Goal: Task Accomplishment & Management: Use online tool/utility

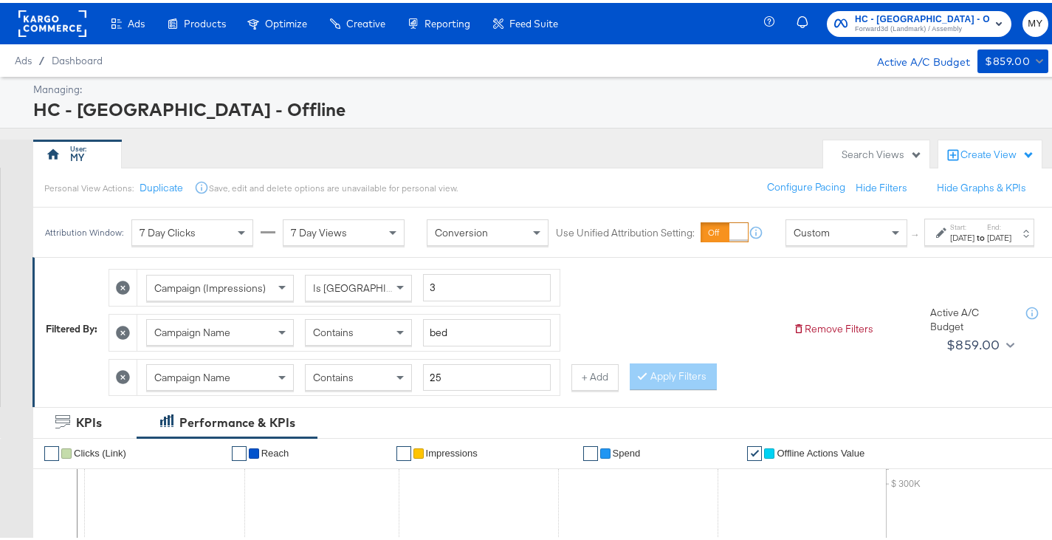
click at [950, 241] on div "[DATE]" at bounding box center [962, 235] width 24 height 12
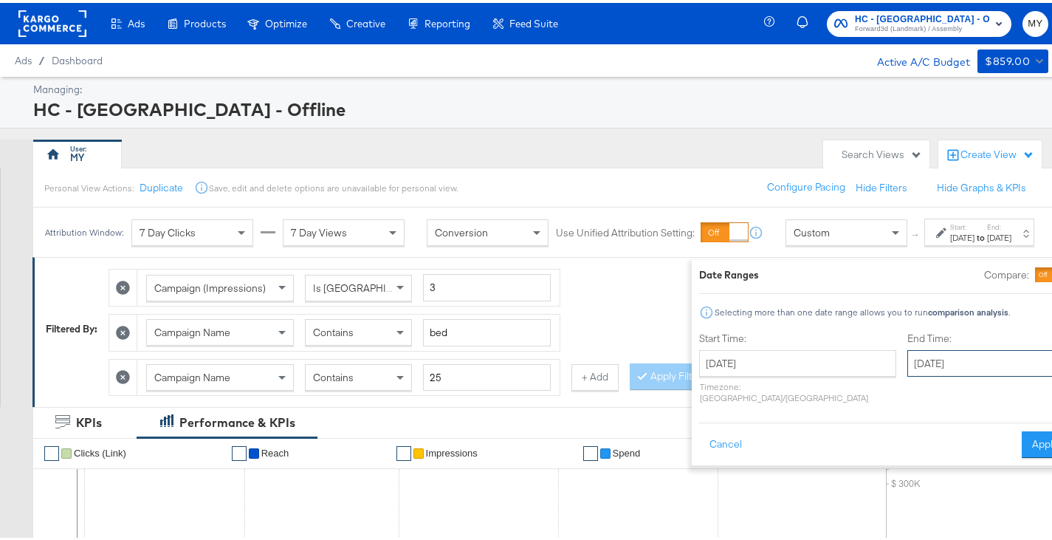
click at [911, 358] on input "[DATE]" at bounding box center [984, 360] width 155 height 27
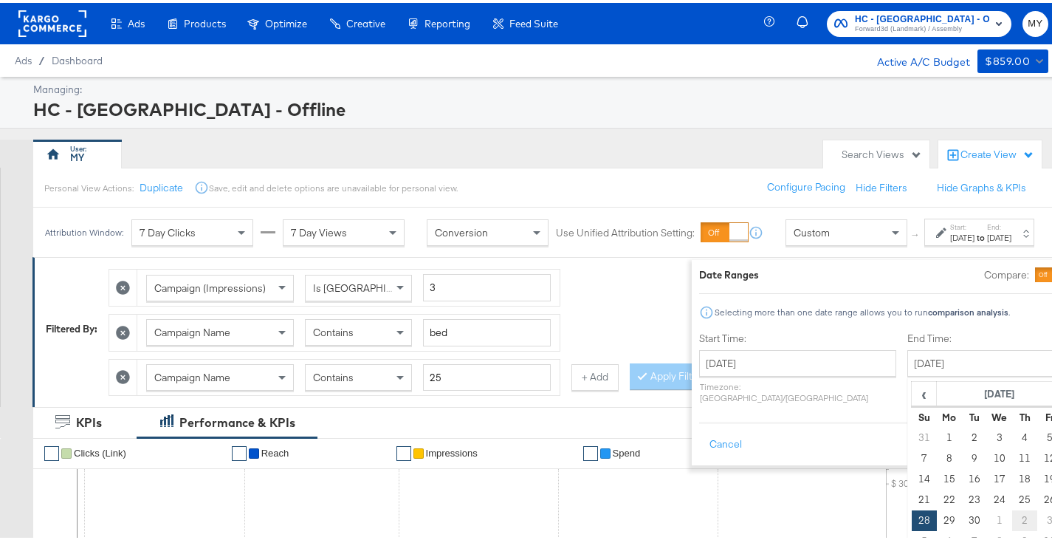
click at [1012, 517] on td "2" at bounding box center [1024, 517] width 25 height 21
type input "[DATE]"
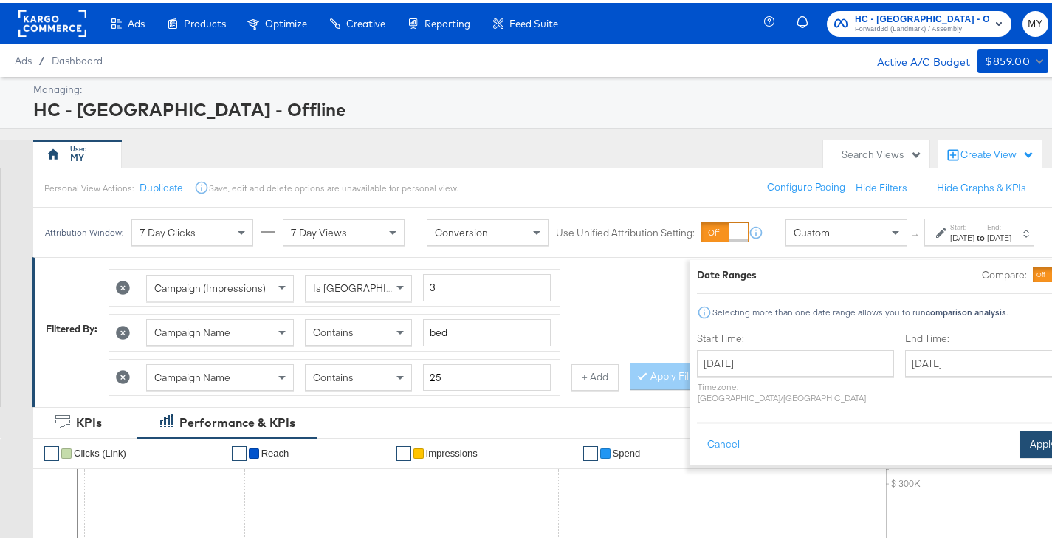
click at [1019, 428] on button "Apply" at bounding box center [1042, 441] width 46 height 27
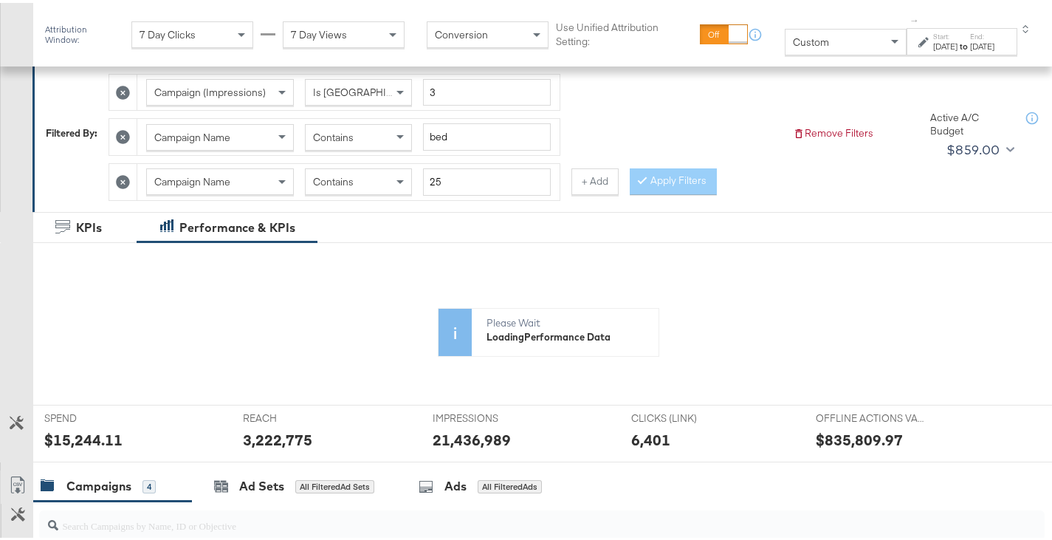
scroll to position [209, 0]
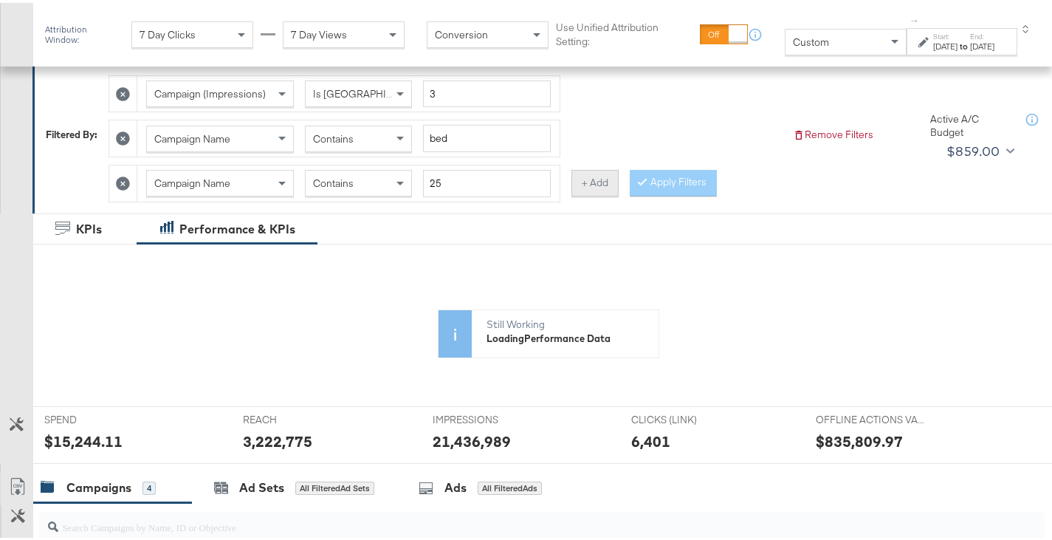
click at [582, 182] on button "+ Add" at bounding box center [594, 180] width 47 height 27
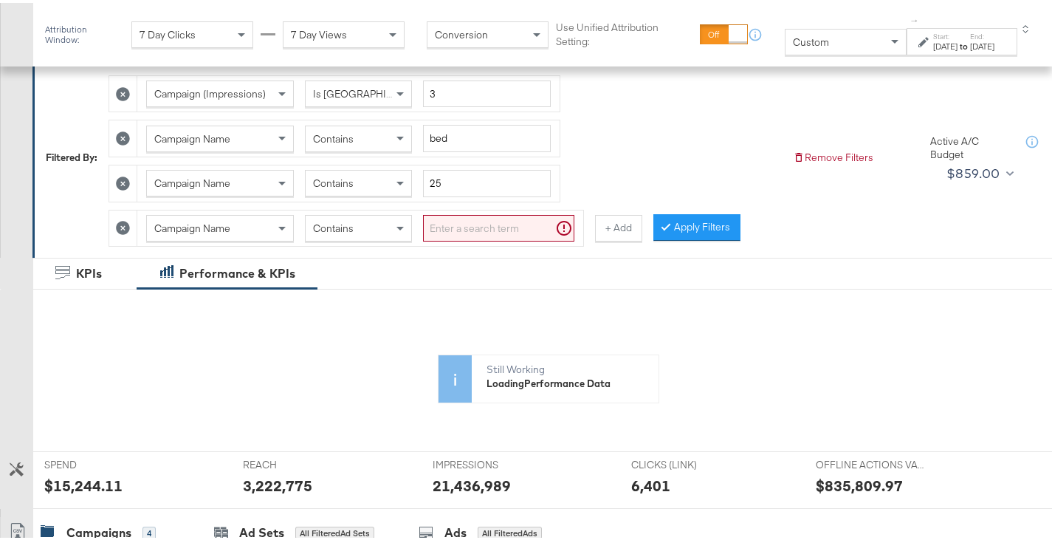
click at [506, 218] on input "search" at bounding box center [498, 225] width 151 height 27
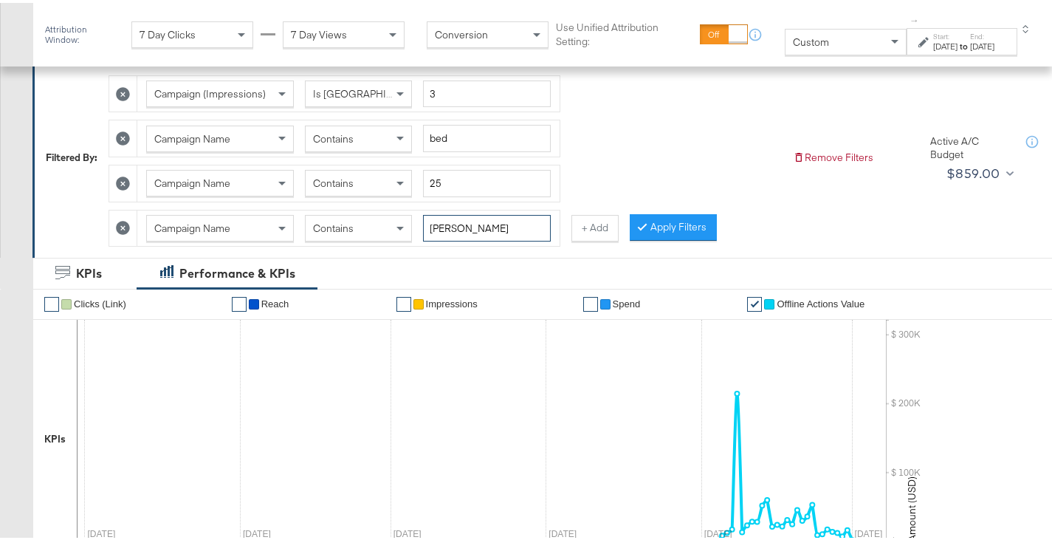
type input "[PERSON_NAME]"
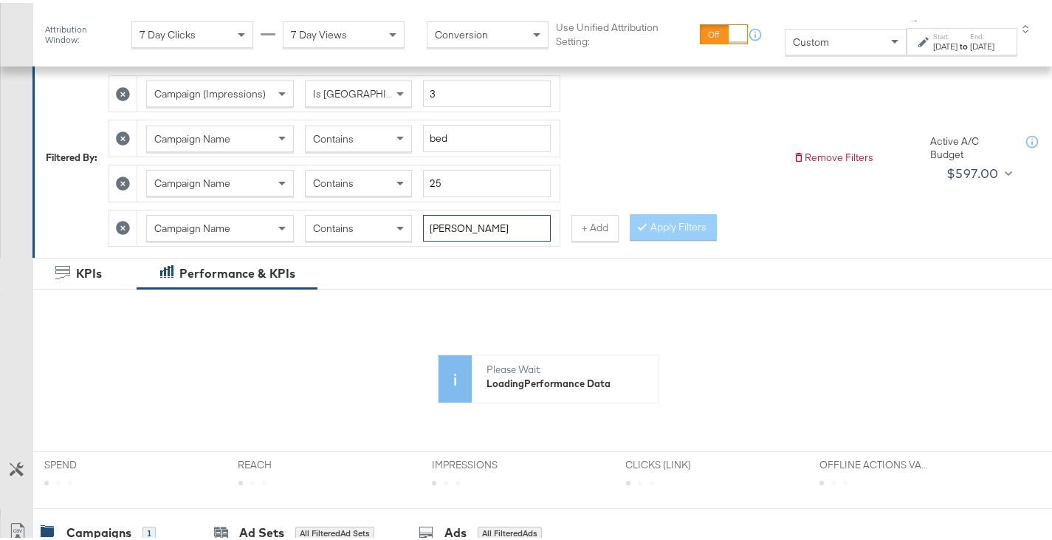
scroll to position [538, 0]
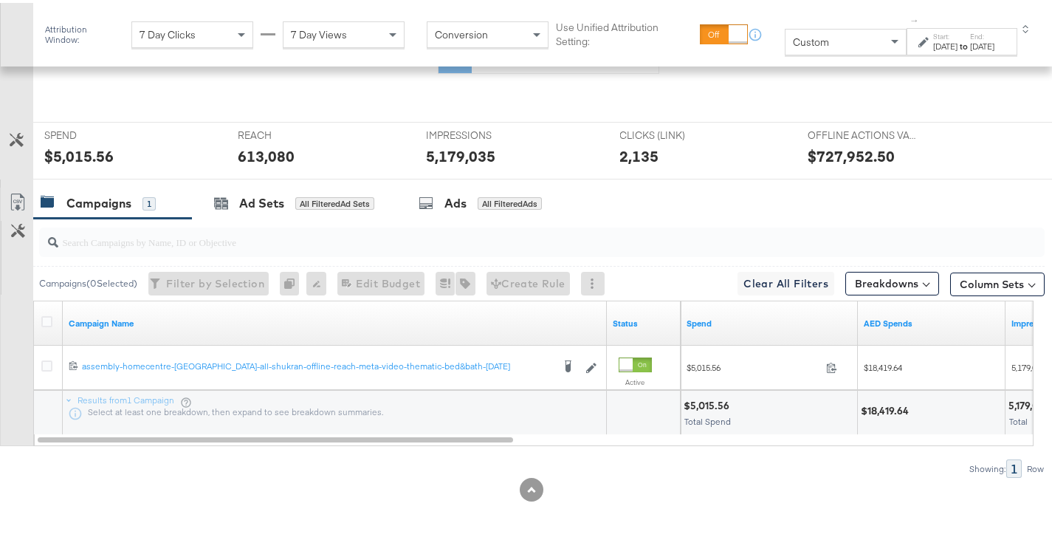
click at [883, 405] on div "$18,419.64" at bounding box center [887, 408] width 52 height 14
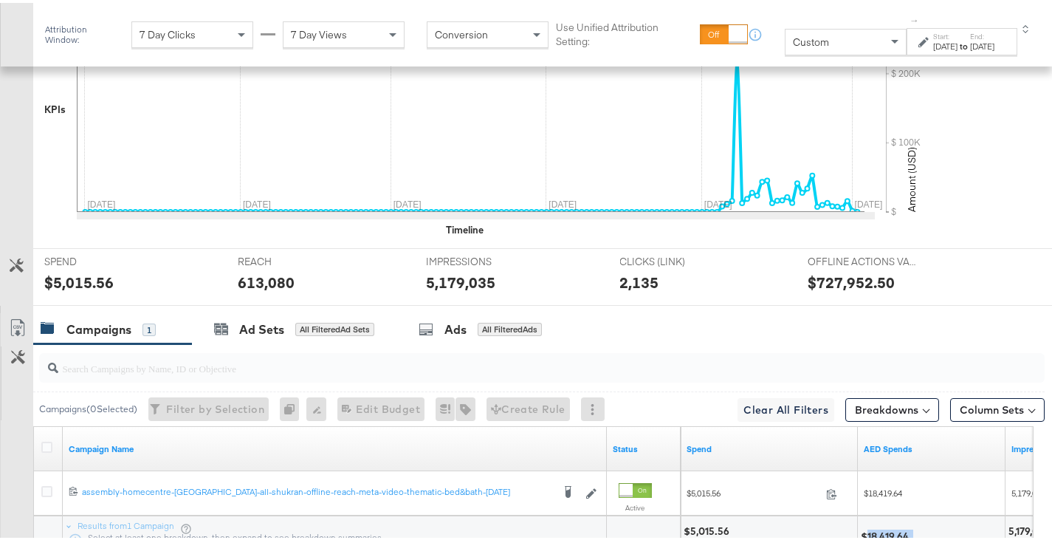
scroll to position [664, 0]
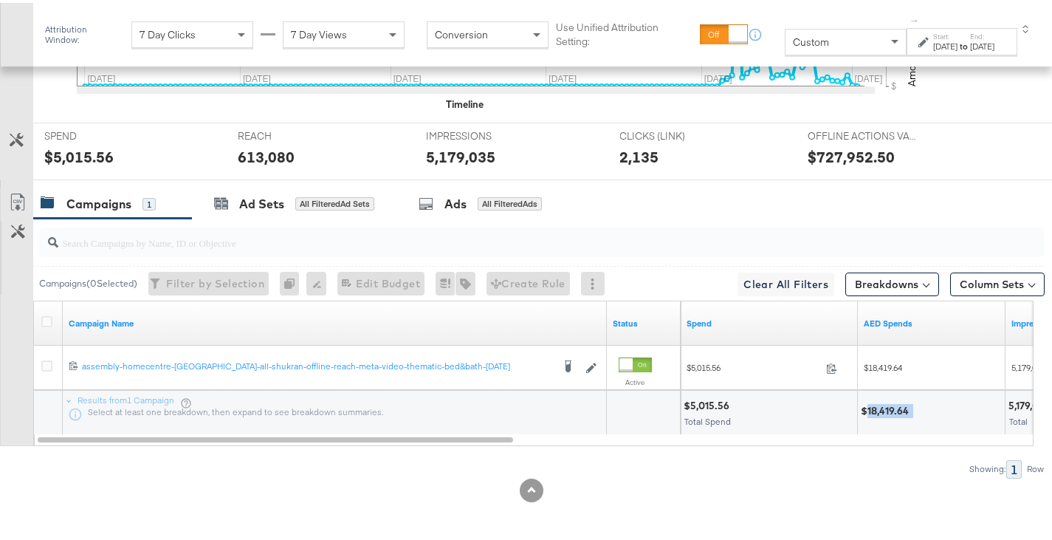
copy div "18,419.64"
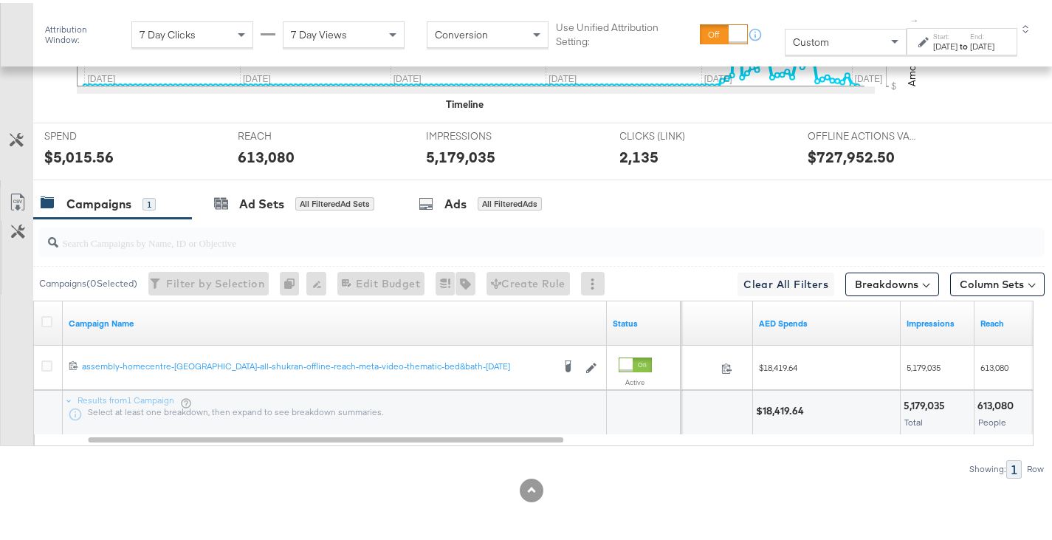
click at [909, 396] on div "5,179,035" at bounding box center [926, 403] width 46 height 14
copy div "5,179,035"
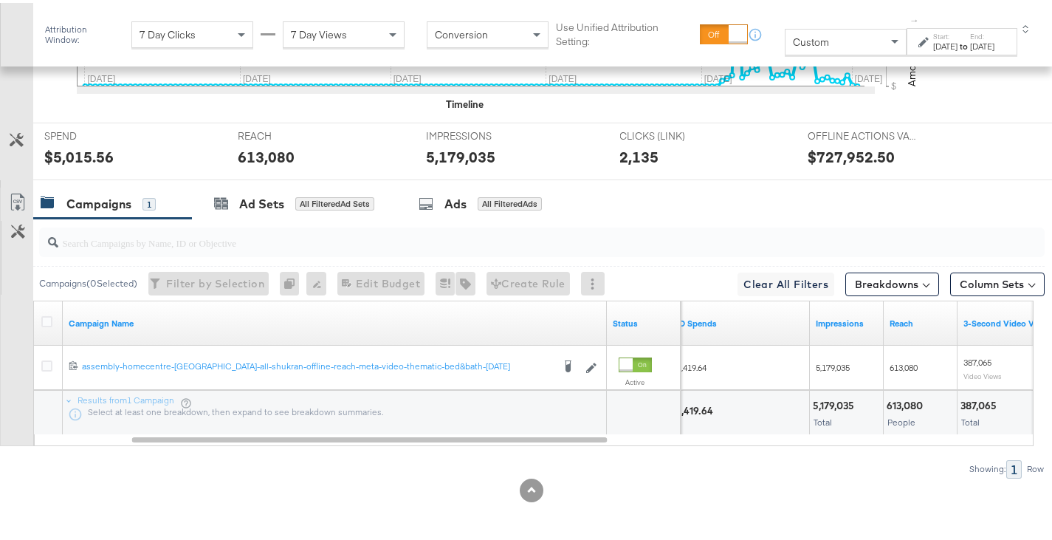
click at [908, 397] on div "613,080" at bounding box center [906, 403] width 41 height 14
click at [906, 399] on div "613,080" at bounding box center [906, 403] width 41 height 14
copy div "613,080"
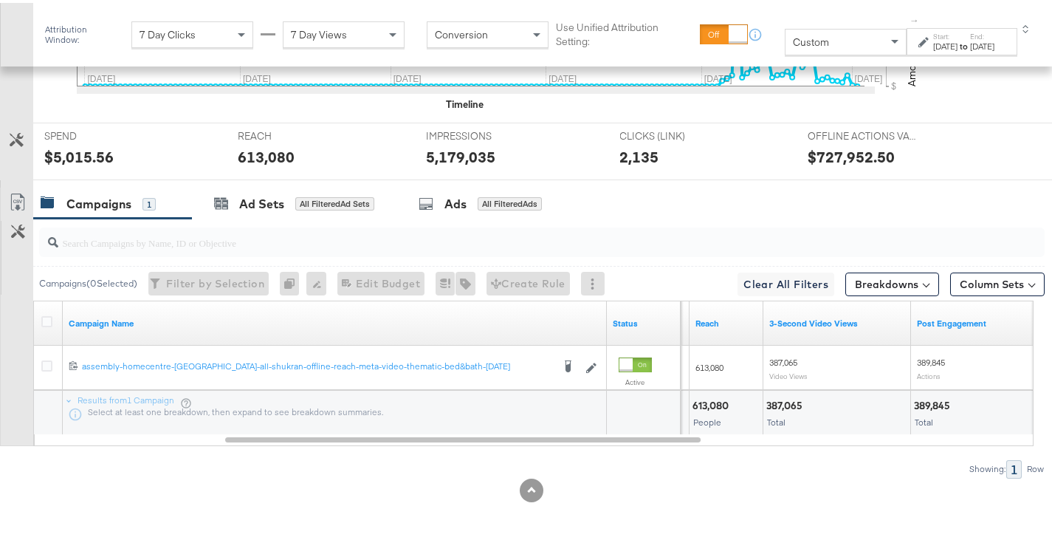
click at [786, 403] on div "387,065" at bounding box center [786, 403] width 41 height 14
copy div "387,065"
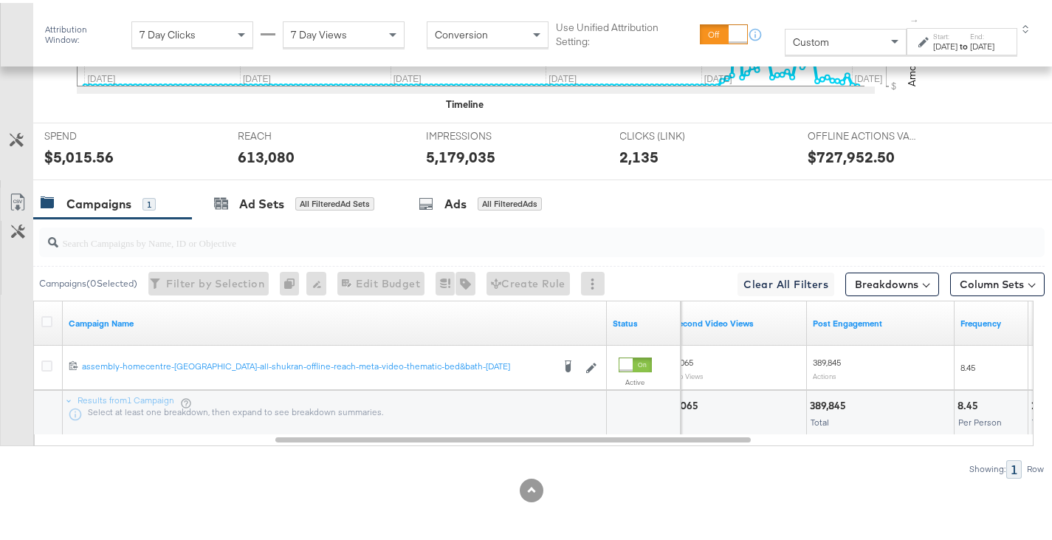
click at [829, 404] on div "389,845" at bounding box center [830, 403] width 41 height 14
copy div "389,845"
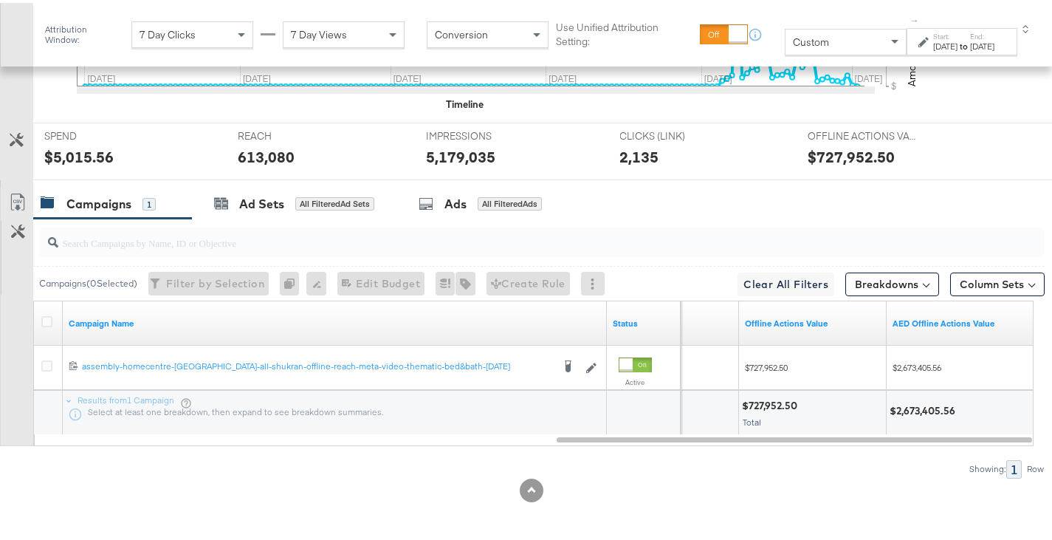
click at [907, 410] on div "$2,673,405.56" at bounding box center [924, 408] width 70 height 14
copy div "2,673,405.56"
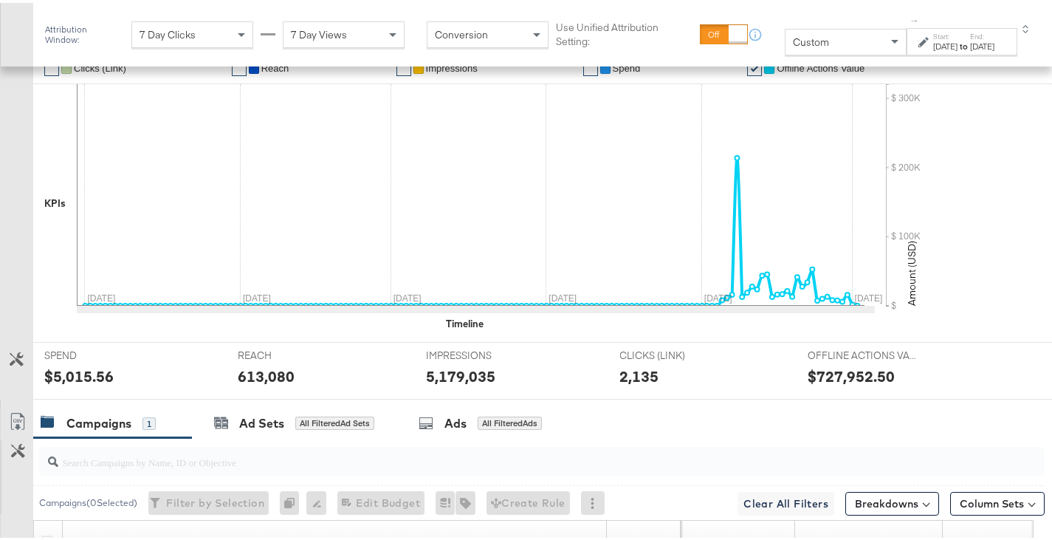
click at [907, 410] on div "Campaigns 1 Ad Sets All Filtered Ad Sets Ads All Filtered Ads" at bounding box center [548, 420] width 1030 height 32
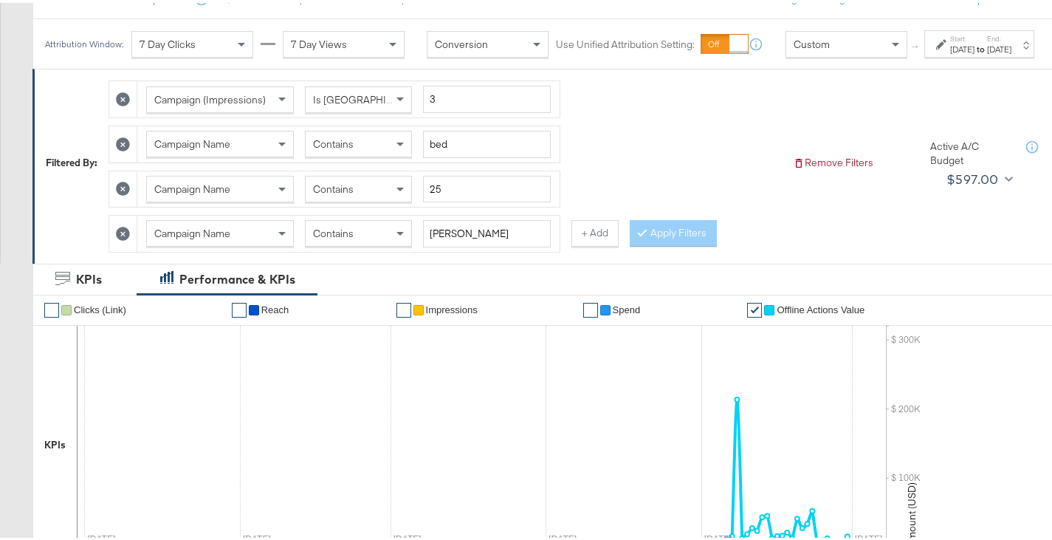
scroll to position [187, 0]
click at [391, 244] on div "Contains" at bounding box center [359, 230] width 106 height 25
click at [672, 244] on button "Apply Filters" at bounding box center [673, 231] width 87 height 27
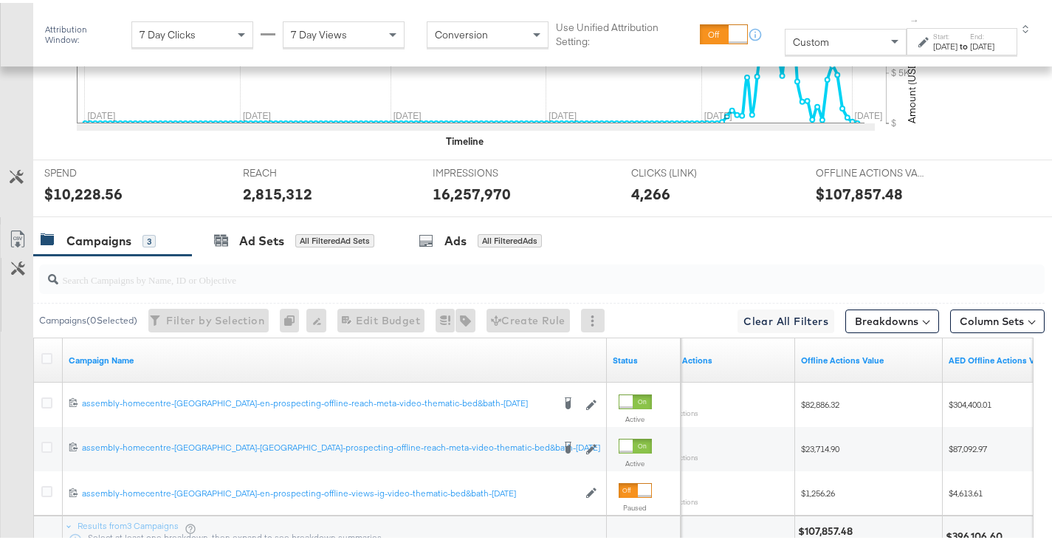
scroll to position [752, 0]
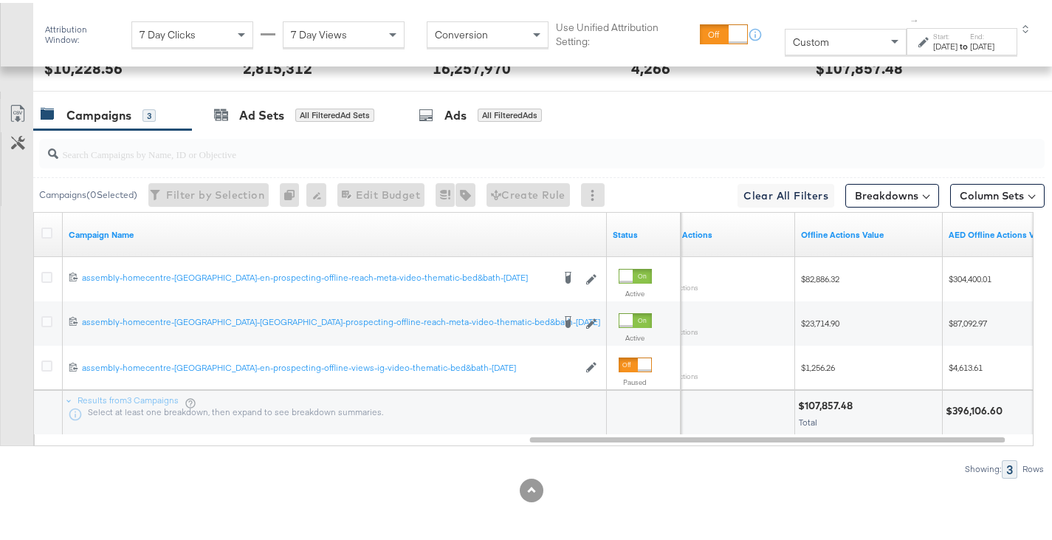
click at [985, 405] on div "$396,106.60" at bounding box center [975, 408] width 61 height 14
copy div "396,106.60"
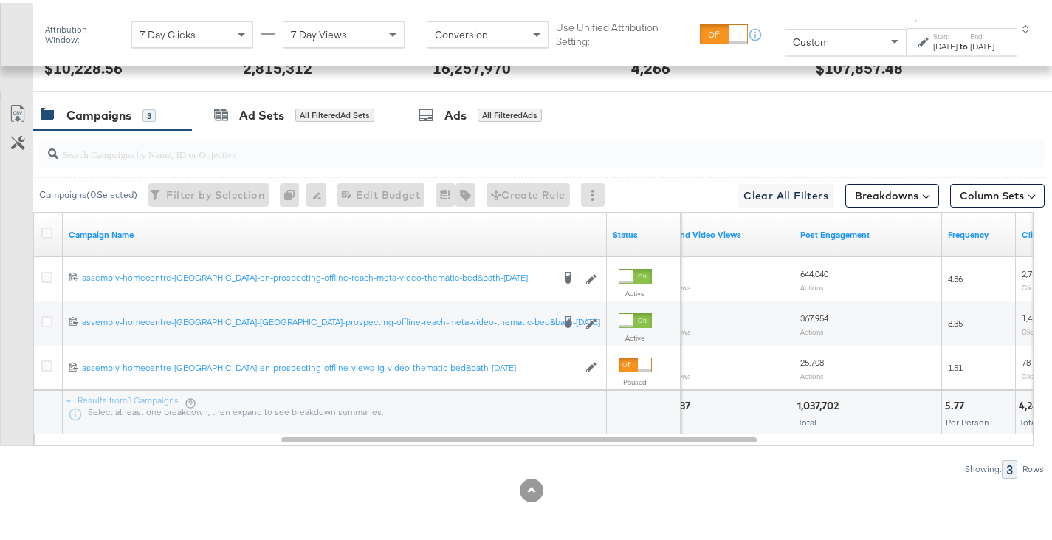
click at [827, 411] on div "1,037,702 Total" at bounding box center [867, 409] width 147 height 44
copy div "1,037,702"
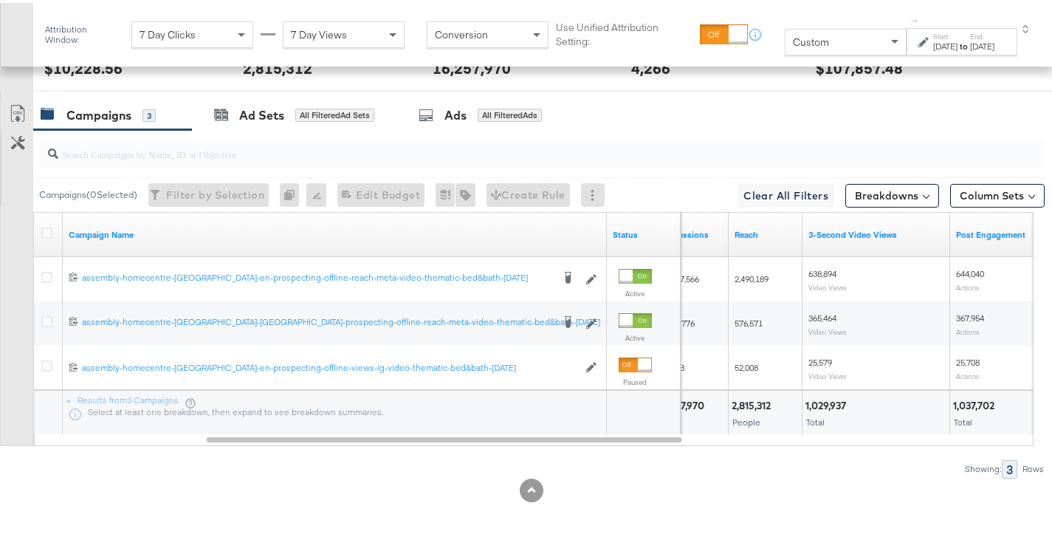
click at [819, 399] on div "1,029,937" at bounding box center [827, 403] width 45 height 14
copy div "1,029,937"
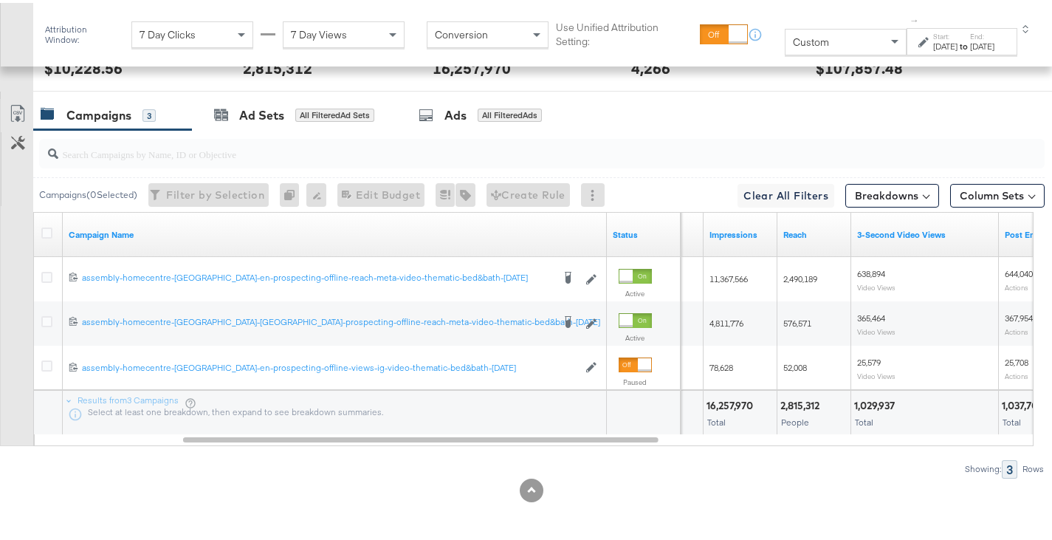
click at [807, 404] on div "2,815,312" at bounding box center [802, 403] width 44 height 14
copy div "2,815,312"
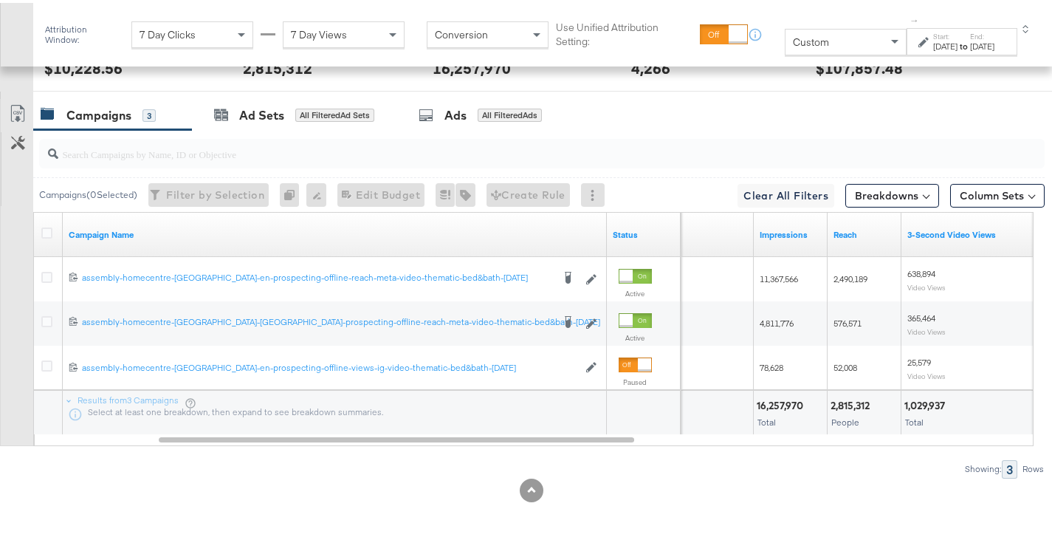
click at [793, 399] on div "16,257,970" at bounding box center [782, 403] width 51 height 14
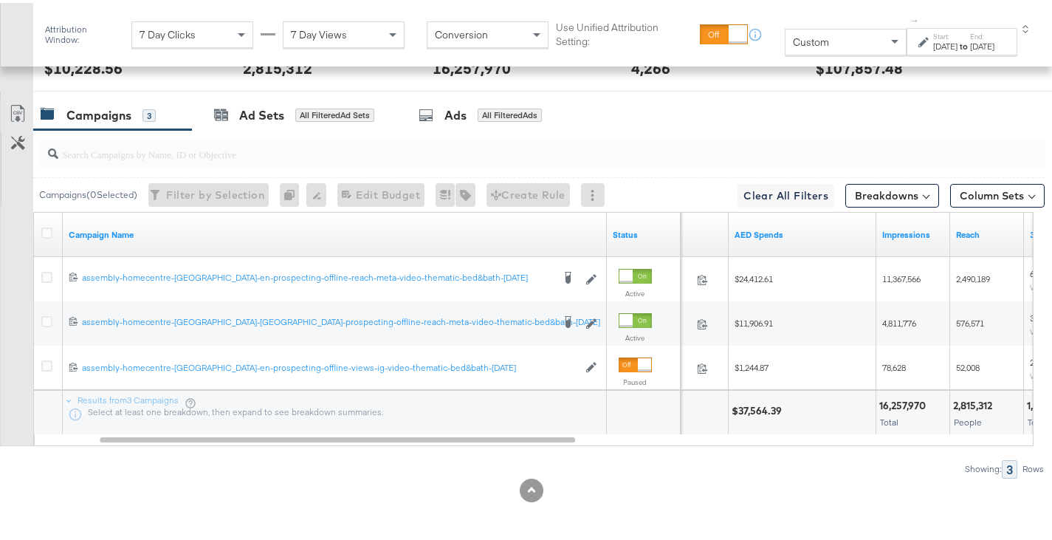
click at [758, 409] on div "$37,564.39" at bounding box center [758, 408] width 55 height 14
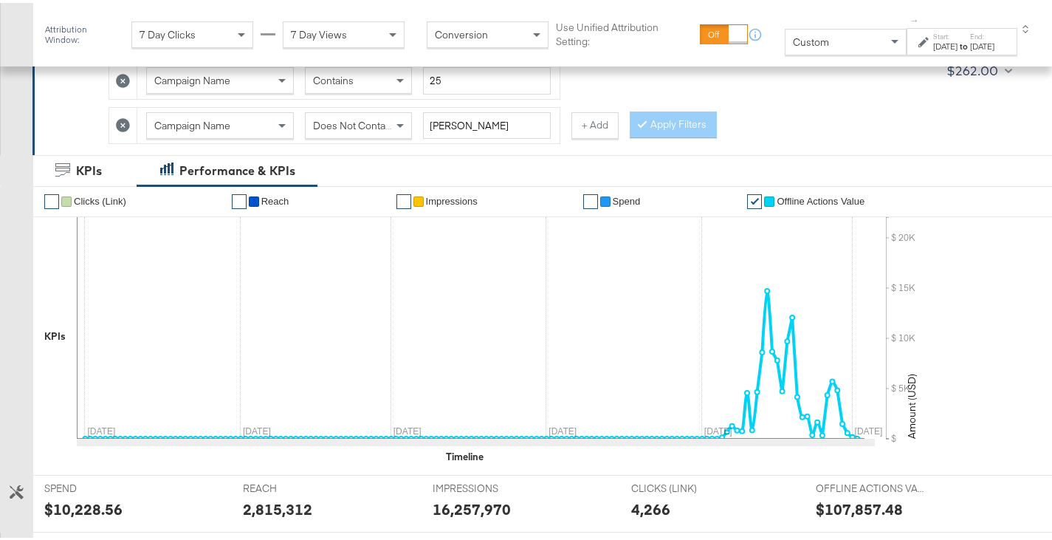
scroll to position [311, 0]
click at [124, 120] on icon at bounding box center [123, 123] width 14 height 14
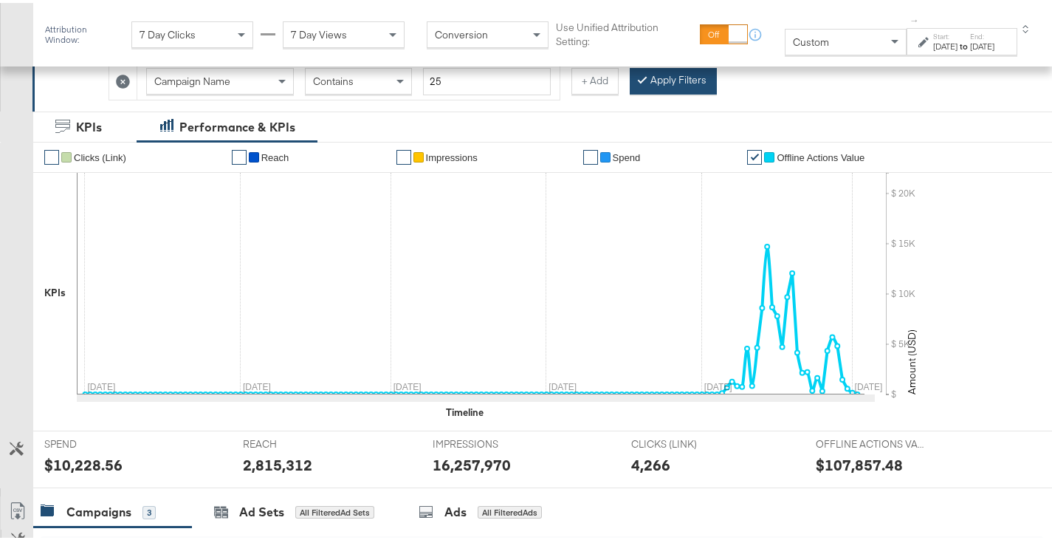
click at [676, 84] on button "Apply Filters" at bounding box center [673, 78] width 87 height 27
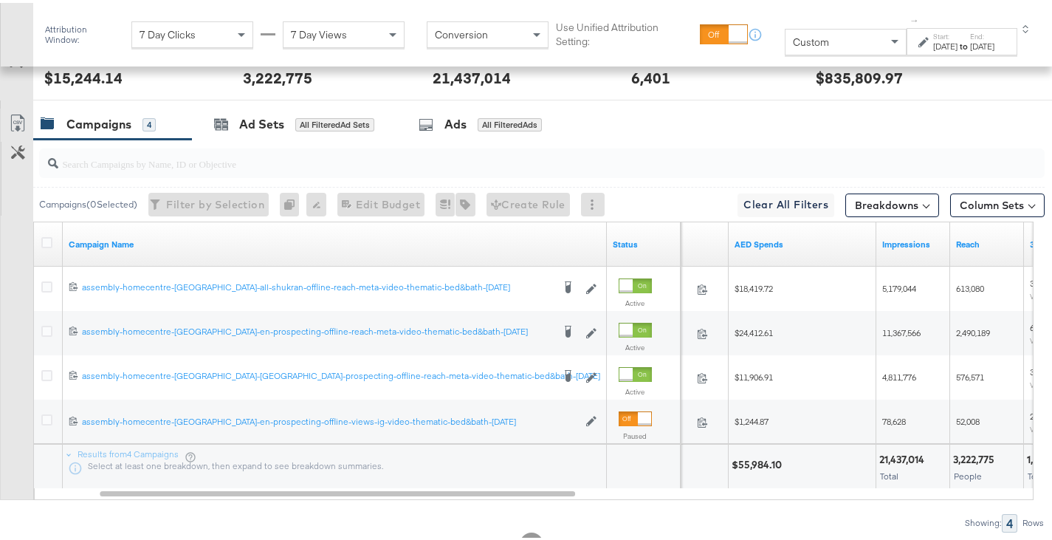
scroll to position [626, 0]
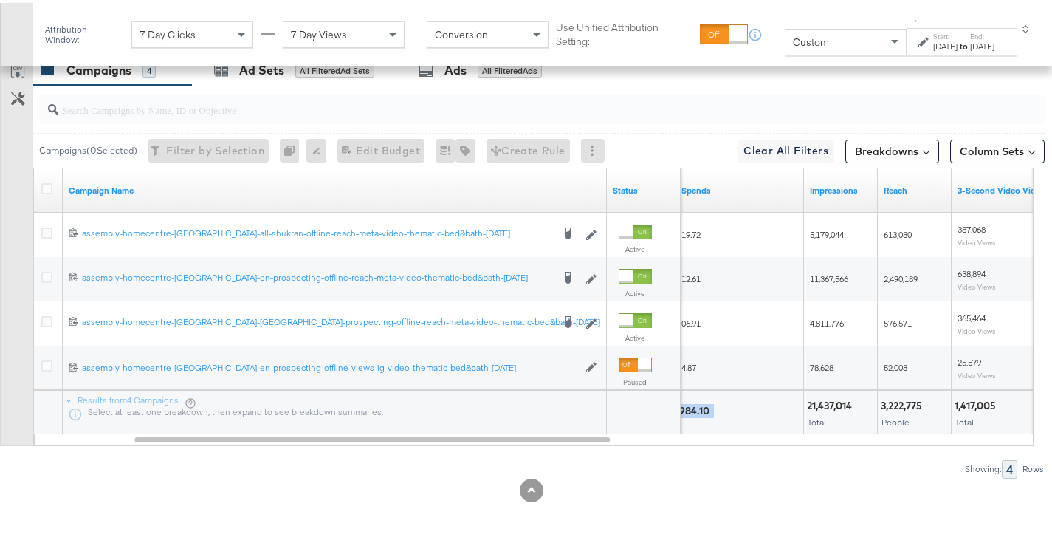
click at [887, 400] on div "3,222,775" at bounding box center [904, 403] width 46 height 14
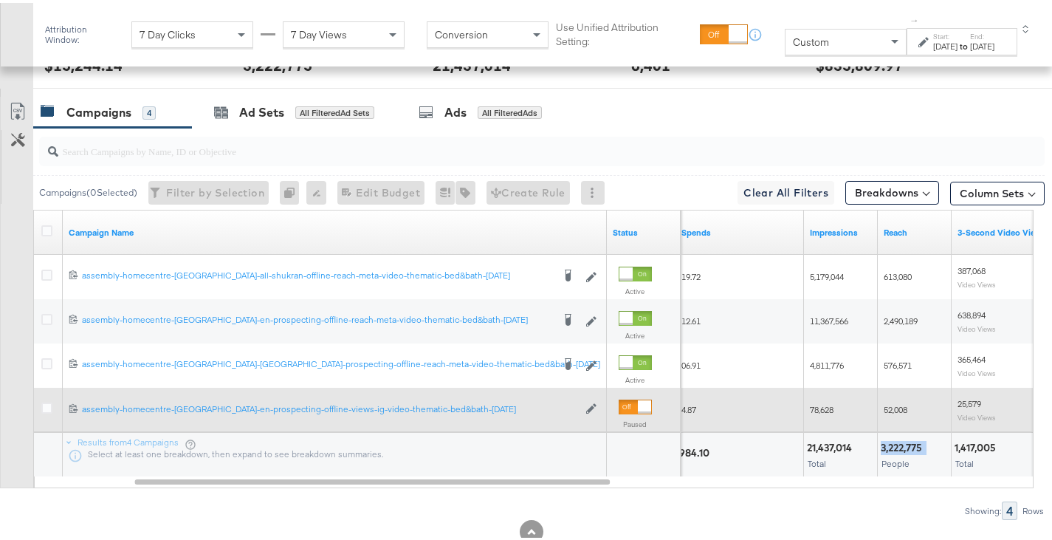
scroll to position [711, 0]
